Goal: Transaction & Acquisition: Purchase product/service

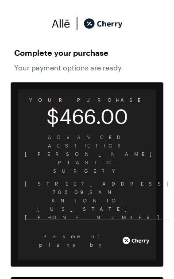
scroll to position [4, 0]
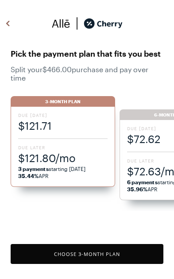
scroll to position [732, 0]
click at [152, 156] on div "Due [DATE] $72.62 Due Later $72.63/mo 6 payments starting [DATE] 35.96% APR" at bounding box center [172, 160] width 104 height 80
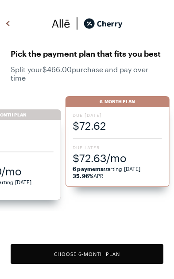
click at [127, 251] on button "Choose 6 -Month Plan" at bounding box center [87, 254] width 153 height 20
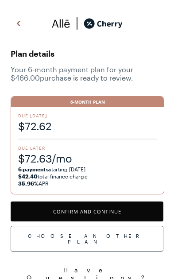
click at [125, 202] on button "Confirm and Continue" at bounding box center [87, 211] width 153 height 20
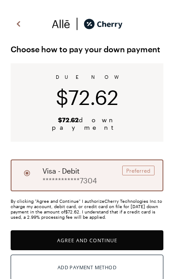
click at [58, 166] on span "visa - debit" at bounding box center [61, 171] width 37 height 11
click at [115, 262] on div "Add Payment Method" at bounding box center [87, 268] width 59 height 12
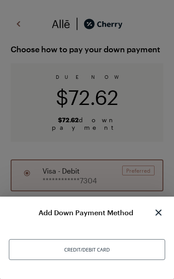
click at [116, 243] on div "Credit/Debit Card" at bounding box center [87, 249] width 157 height 21
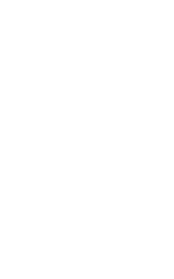
scroll to position [40, 0]
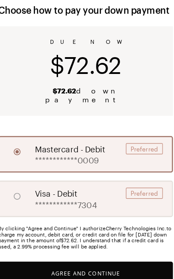
click at [106, 231] on button "Agree and Continue" at bounding box center [87, 239] width 153 height 20
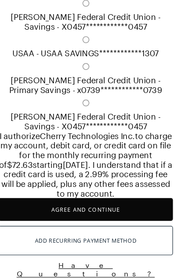
scroll to position [648, 0]
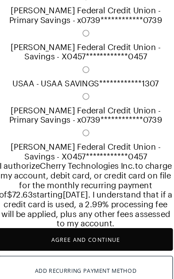
click at [115, 211] on button "Agree and Continue" at bounding box center [87, 210] width 153 height 20
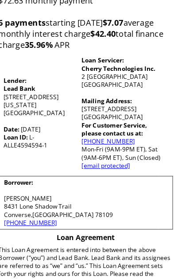
scroll to position [143, 0]
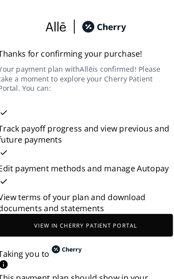
click at [116, 187] on button "View in Cherry patient portal" at bounding box center [87, 197] width 153 height 20
